Goal: Find specific page/section: Find specific page/section

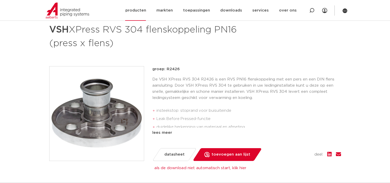
click at [146, 12] on link "producten" at bounding box center [135, 10] width 21 height 21
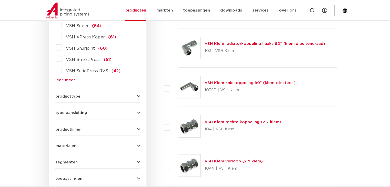
scroll to position [161, 0]
click at [64, 80] on link "lees meer" at bounding box center [97, 80] width 85 height 4
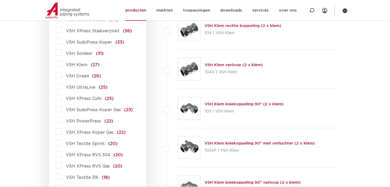
scroll to position [289, 0]
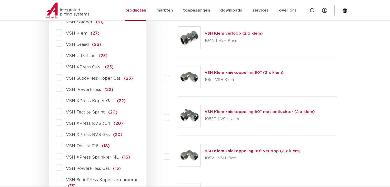
click at [62, 123] on label "VSH XPress RVS 304 (20)" at bounding box center [92, 123] width 61 height 8
click at [0, 0] on input "VSH XPress RVS 304 (20)" at bounding box center [0, 0] width 0 height 0
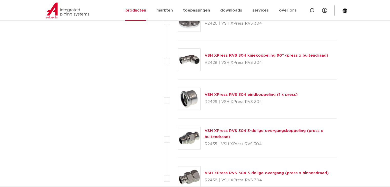
scroll to position [699, 0]
